Goal: Transaction & Acquisition: Purchase product/service

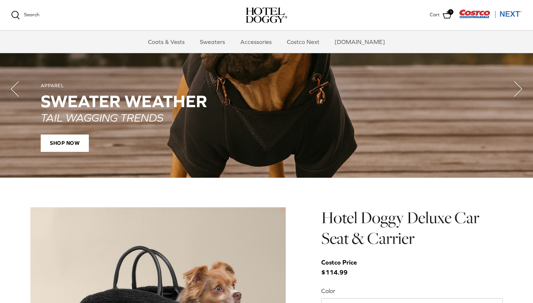
scroll to position [580, 0]
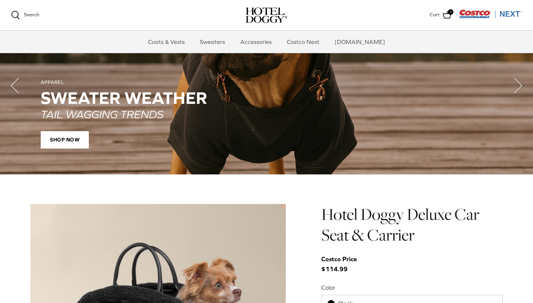
click at [68, 128] on div "APPAREL SWEATER WEATHER TAIL WAGGING TRENDS SHOP NOW" at bounding box center [266, 114] width 451 height 69
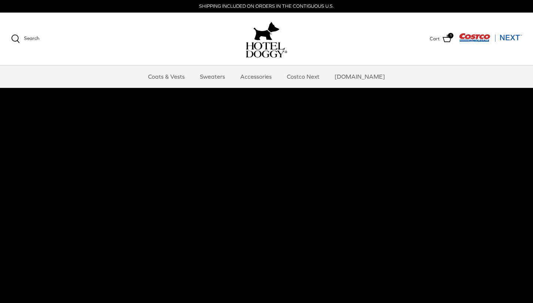
scroll to position [0, 0]
click at [173, 77] on link "Coats & Vests" at bounding box center [166, 76] width 50 height 22
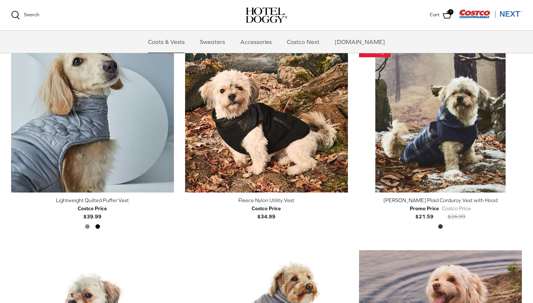
scroll to position [861, 0]
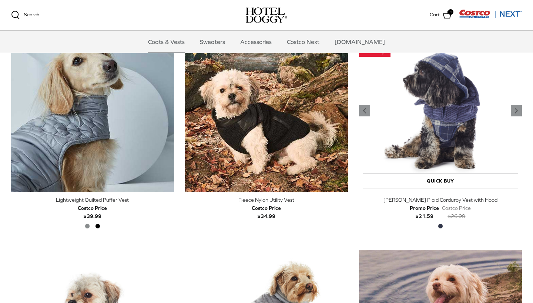
click at [453, 129] on img "Melton Plaid Corduroy Vest with Hood" at bounding box center [440, 111] width 163 height 163
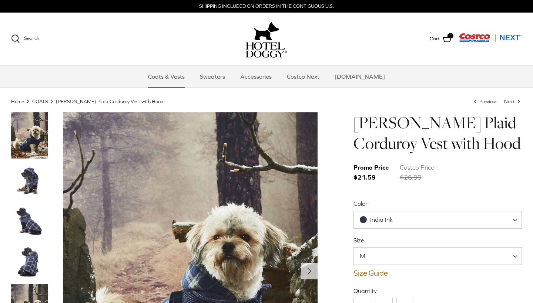
click at [399, 218] on span "India Ink" at bounding box center [381, 220] width 54 height 8
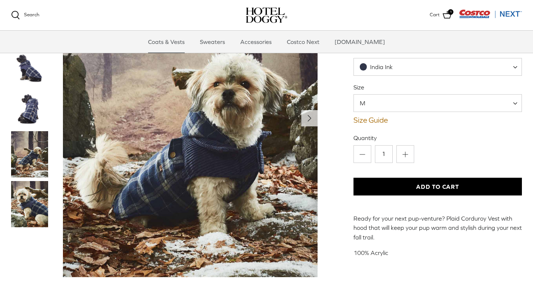
scroll to position [78, 0]
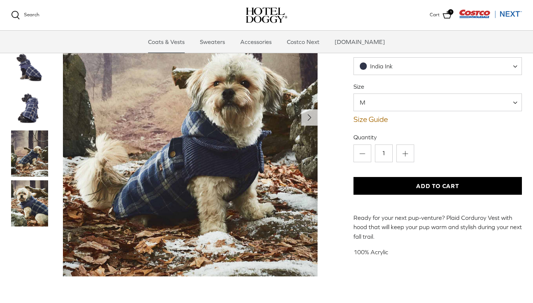
click at [37, 115] on img "Thumbnail Link" at bounding box center [29, 108] width 37 height 37
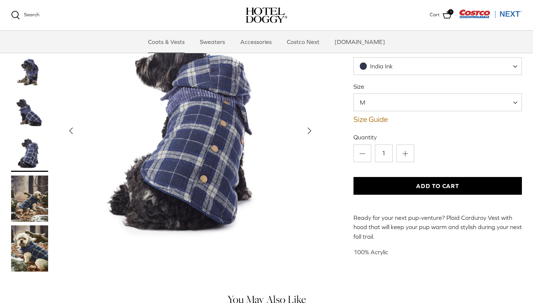
click at [452, 105] on span "M" at bounding box center [437, 103] width 168 height 18
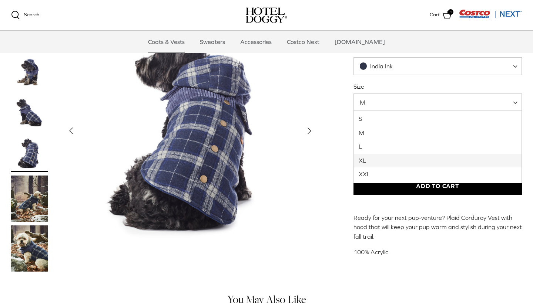
select select "XL"
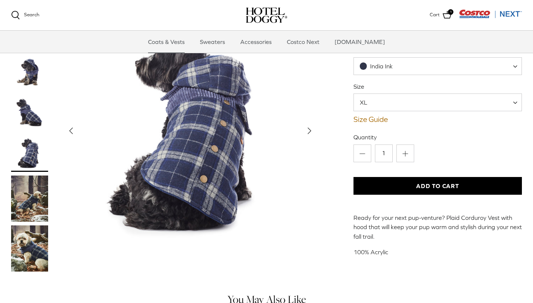
click at [419, 183] on button "Add to Cart" at bounding box center [437, 186] width 168 height 18
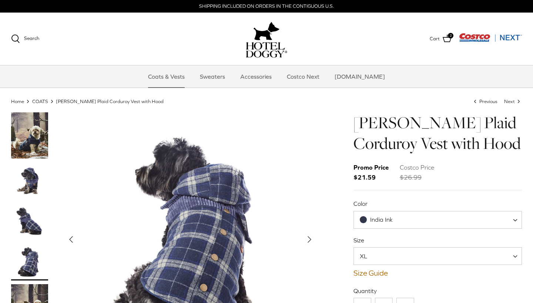
click at [33, 169] on img "Thumbnail Link" at bounding box center [29, 180] width 37 height 37
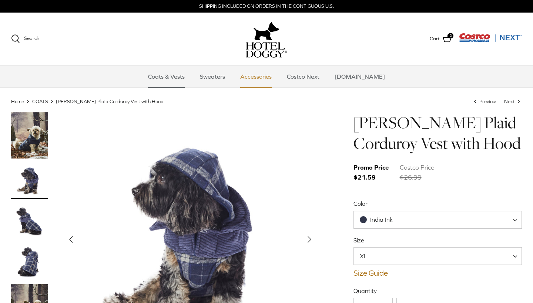
click at [254, 80] on link "Accessories" at bounding box center [255, 76] width 45 height 22
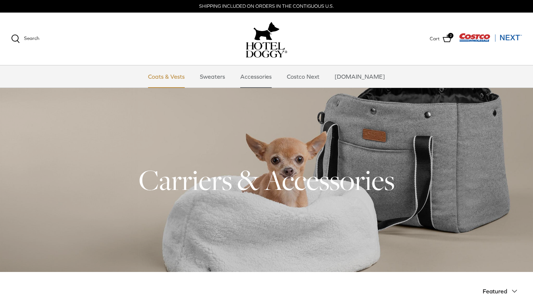
click at [186, 74] on link "Coats & Vests" at bounding box center [166, 76] width 50 height 22
